Goal: Check status: Check status

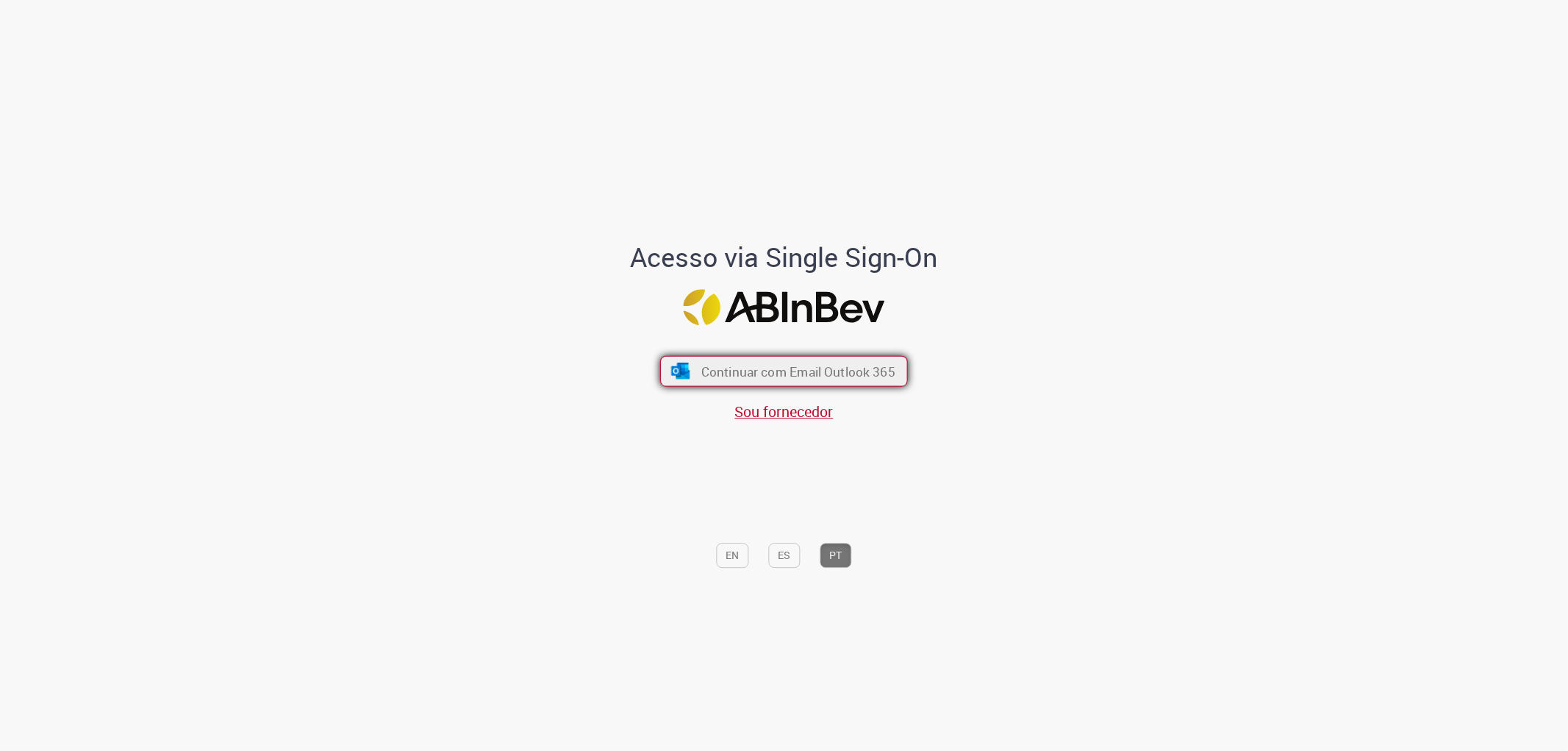
click at [737, 361] on button "Continuar com Email Outlook 365" at bounding box center [784, 371] width 248 height 31
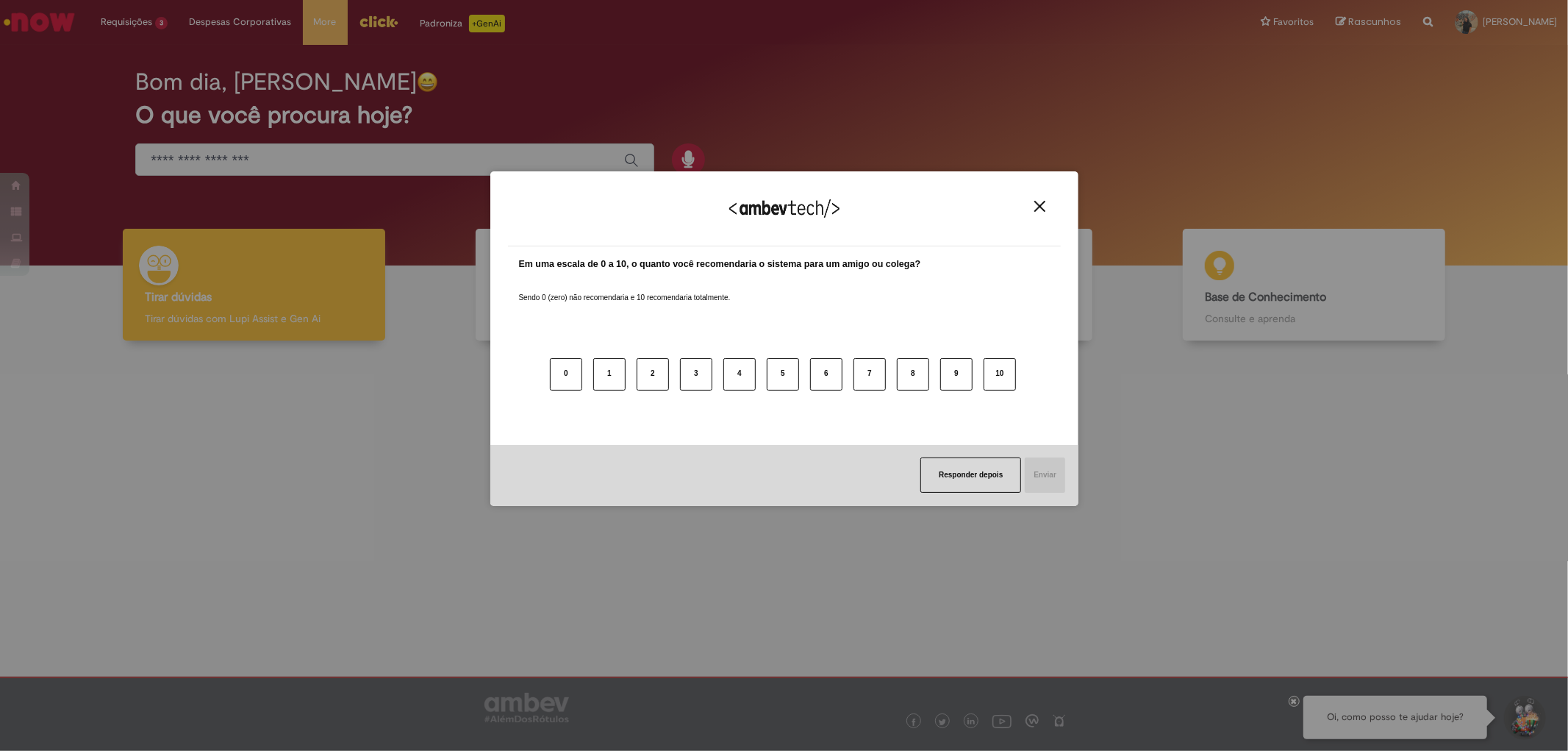
click at [1045, 214] on div "Agradecemos seu feedback!" at bounding box center [784, 217] width 553 height 57
click at [1041, 204] on img "Close" at bounding box center [1040, 206] width 11 height 11
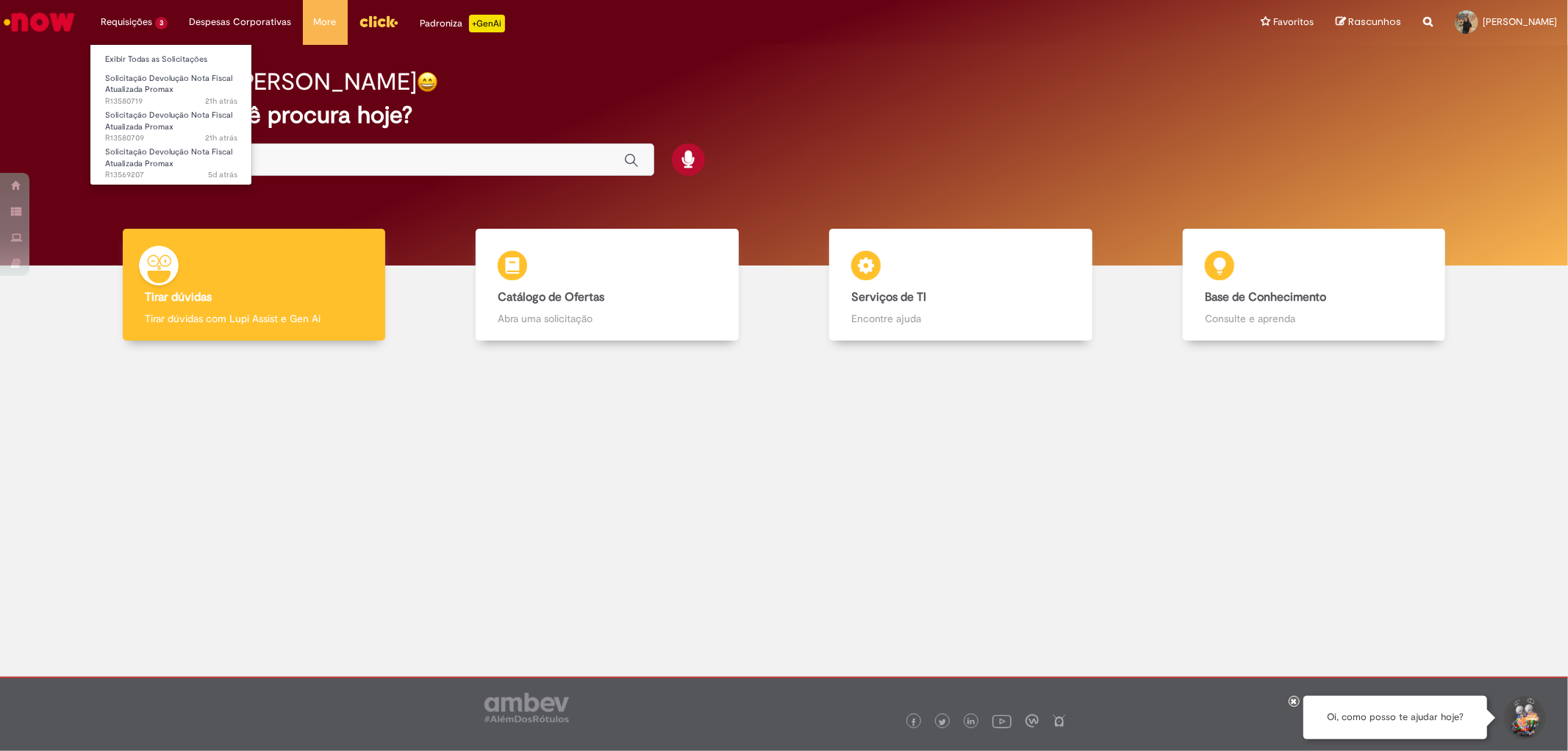
click at [121, 48] on li "Exibir Todas as Solicitações" at bounding box center [171, 57] width 161 height 19
click at [119, 53] on link "Exibir Todas as Solicitações" at bounding box center [171, 59] width 161 height 16
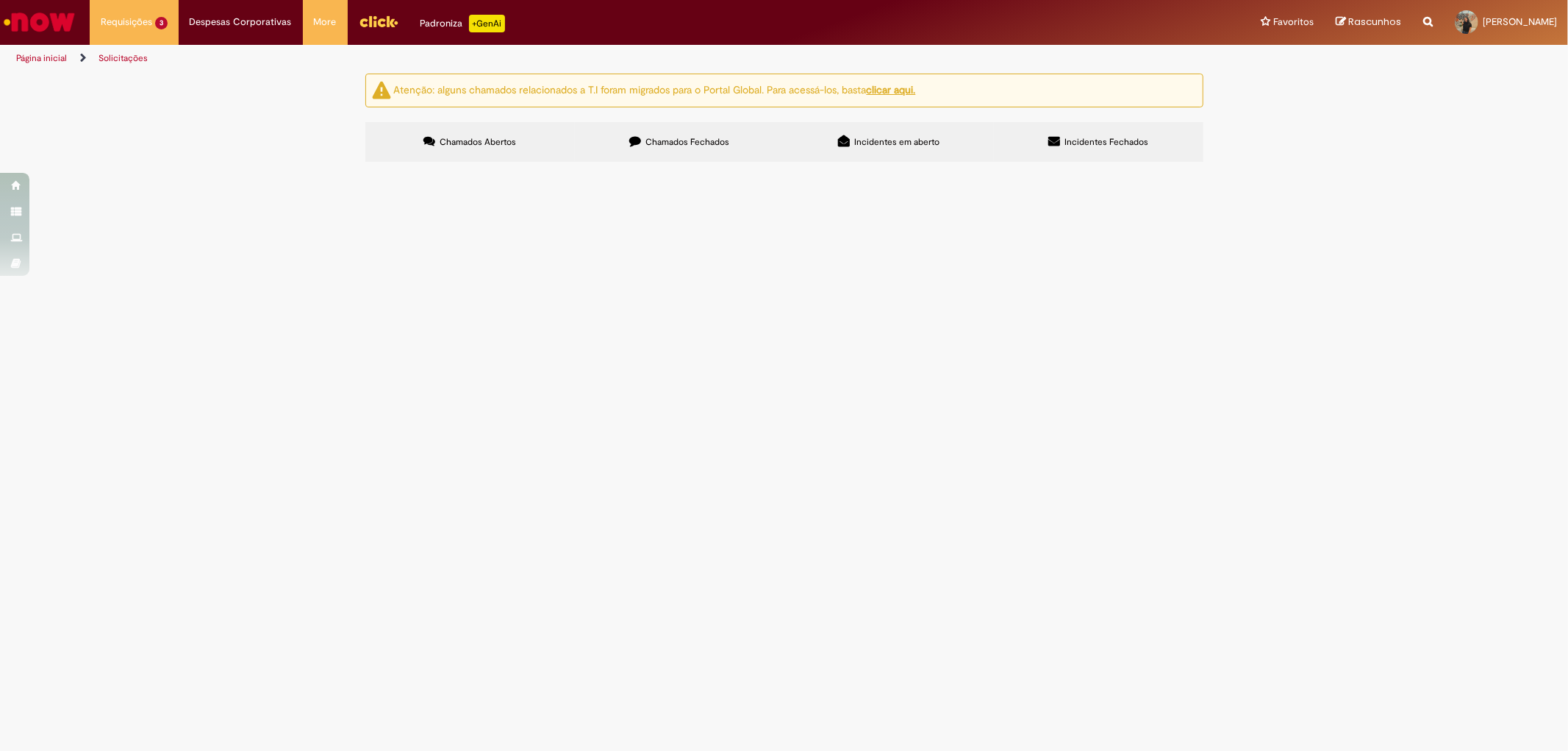
click at [0, 0] on span "Em Validação" at bounding box center [0, 0] width 0 height 0
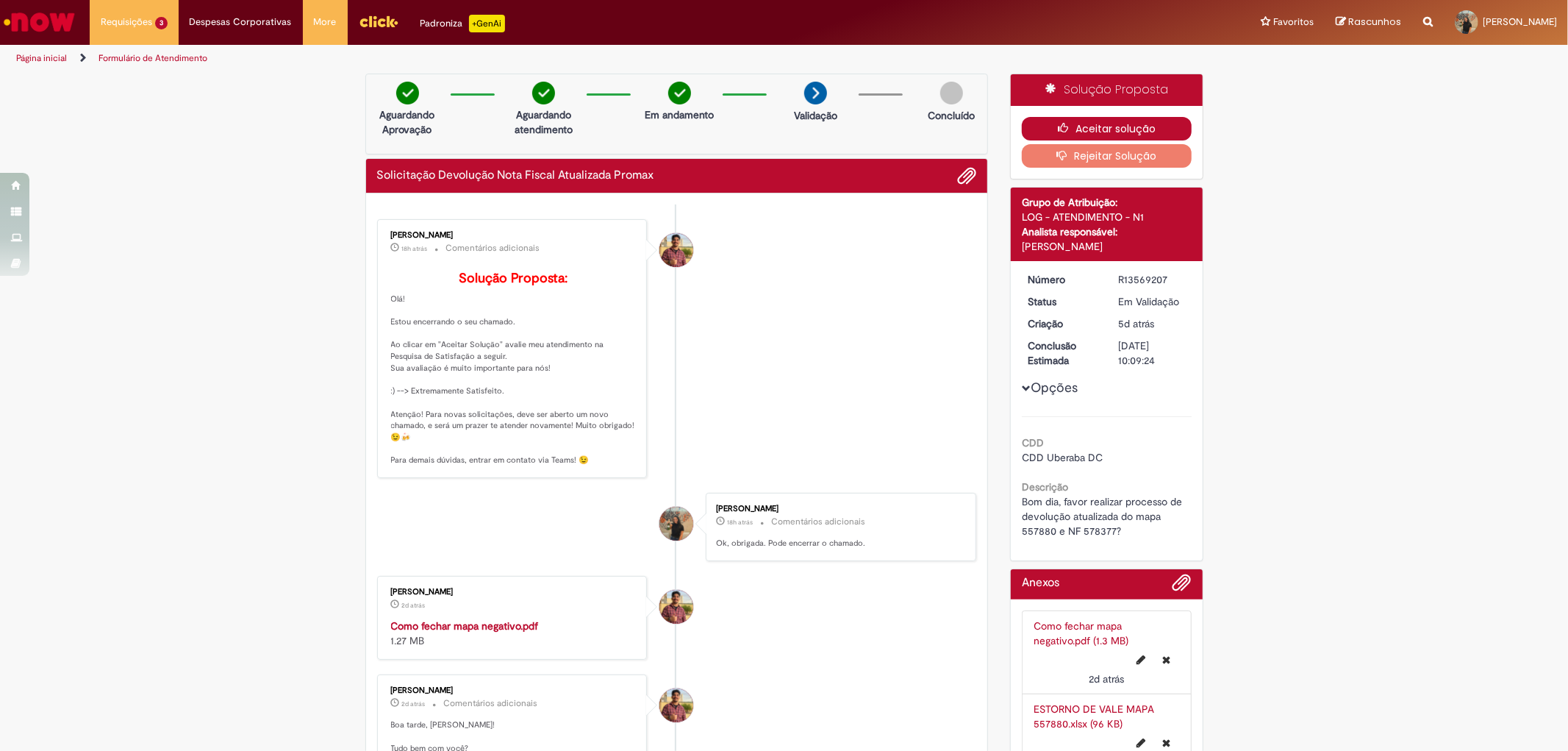
click at [1123, 130] on button "Aceitar solução" at bounding box center [1107, 129] width 170 height 24
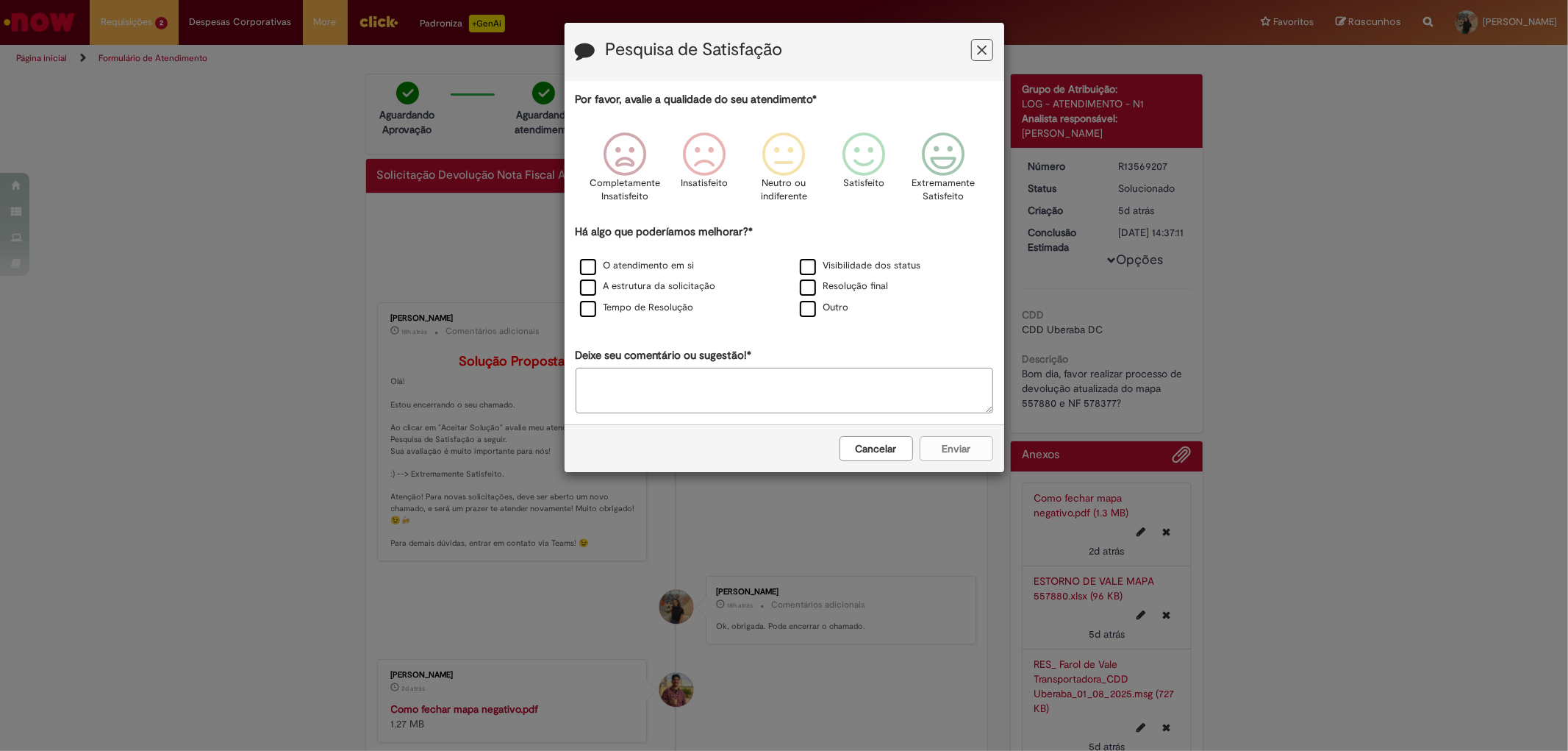
click at [973, 41] on button "Feedback" at bounding box center [982, 50] width 22 height 22
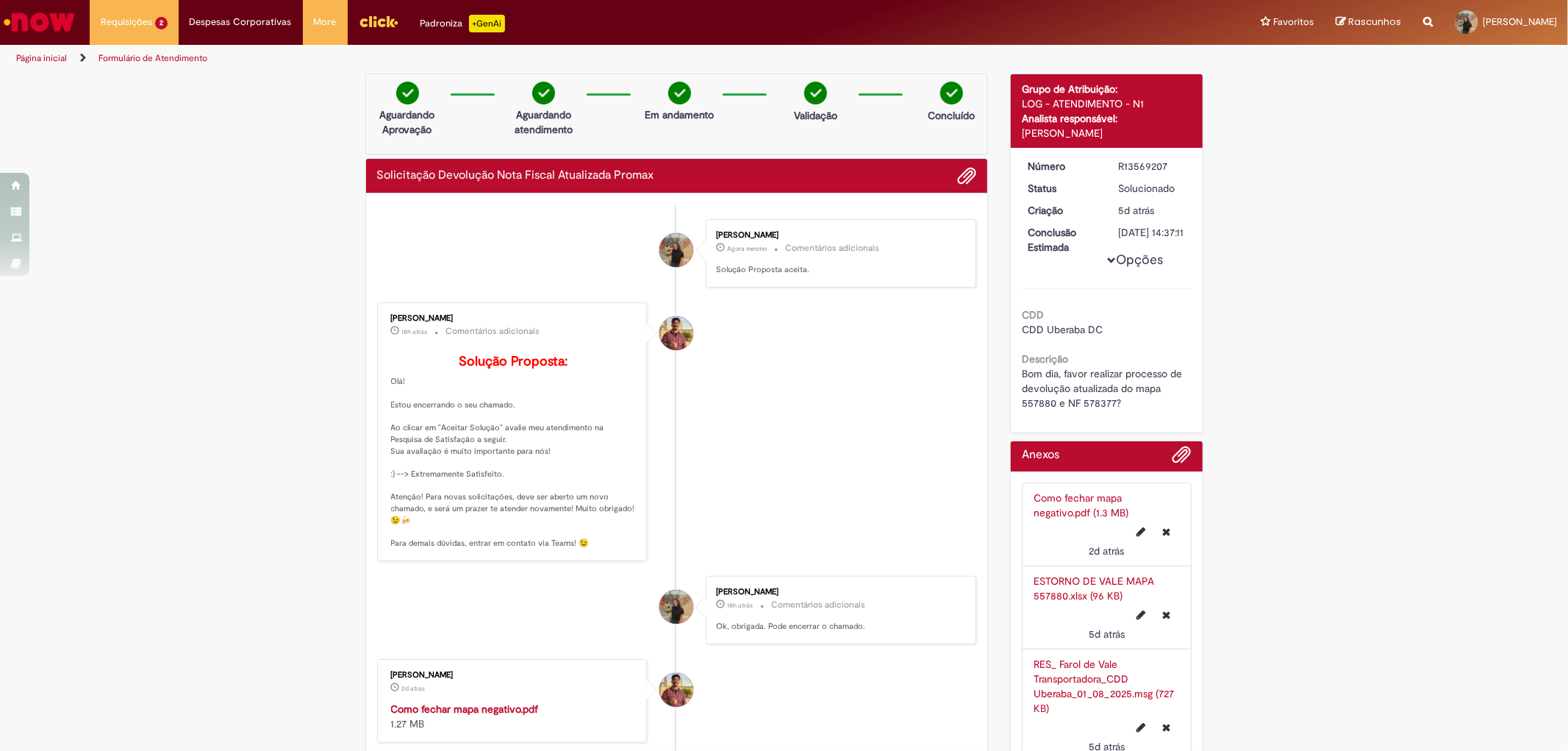
click at [37, 19] on img "Ir para a Homepage" at bounding box center [39, 22] width 76 height 29
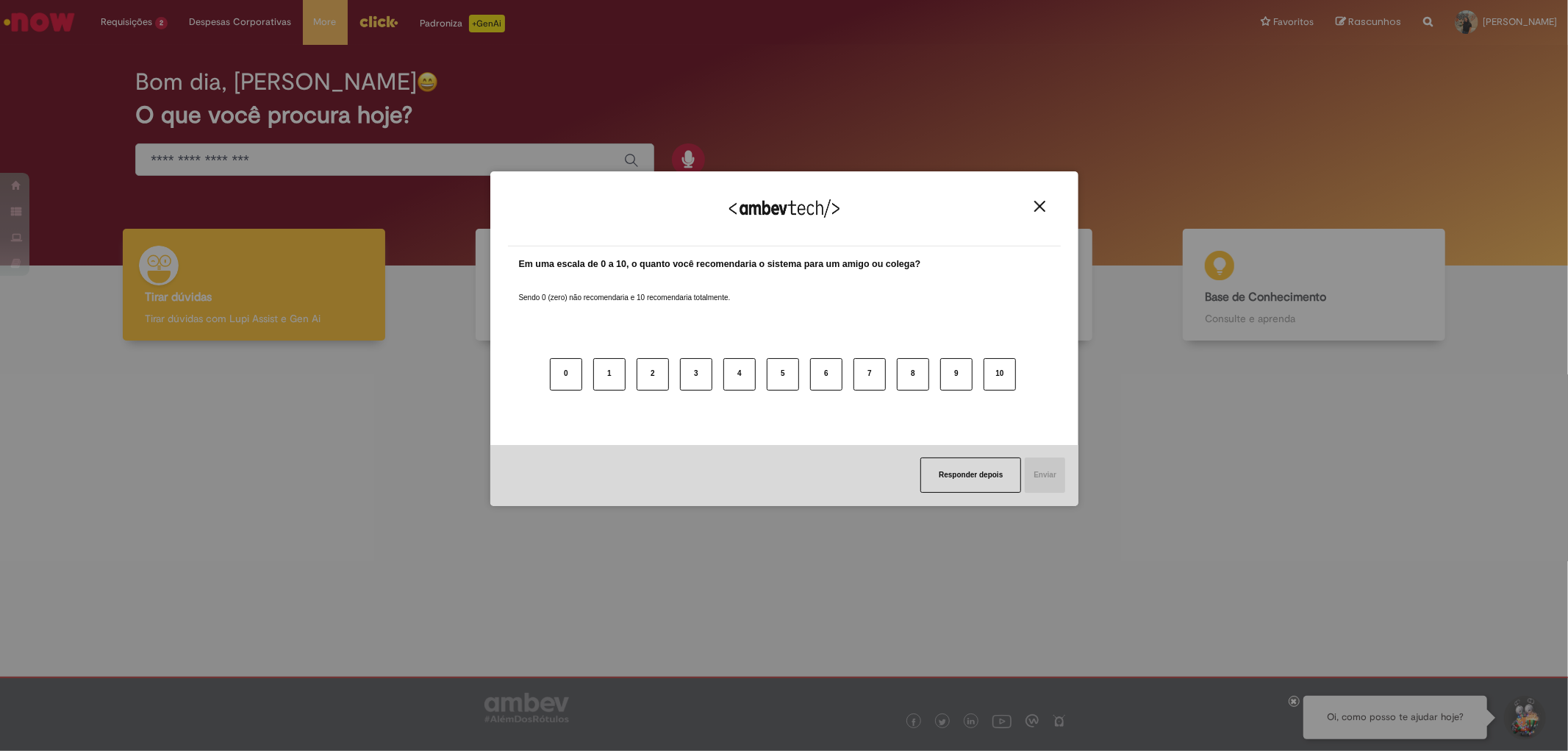
click at [1038, 198] on div "Agradecemos seu feedback!" at bounding box center [784, 217] width 553 height 57
click at [1041, 204] on img "Close" at bounding box center [1040, 206] width 11 height 11
